Goal: Navigation & Orientation: Go to known website

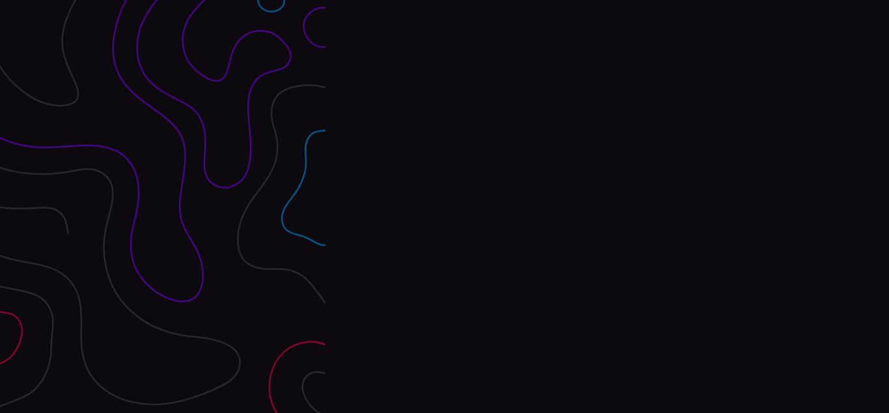
click at [444, 206] on div "Interpres Baseline & prioritize your security posture Email Login Visit Website" at bounding box center [606, 206] width 563 height 413
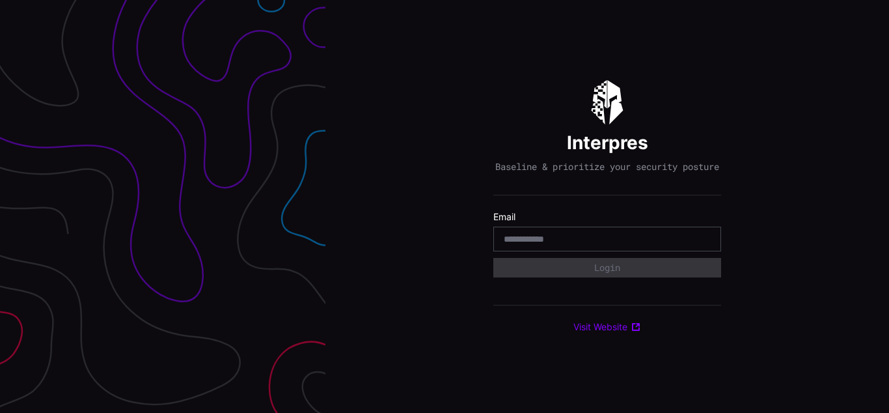
click at [444, 206] on div "Interpres Baseline & prioritize your security posture Email Login Visit Website" at bounding box center [606, 206] width 563 height 413
